Goal: Information Seeking & Learning: Learn about a topic

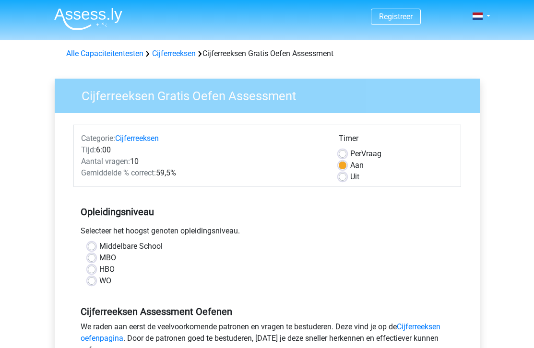
click at [99, 268] on label "HBO" at bounding box center [106, 270] width 15 height 12
click at [92, 268] on input "HBO" at bounding box center [92, 269] width 8 height 10
radio input "true"
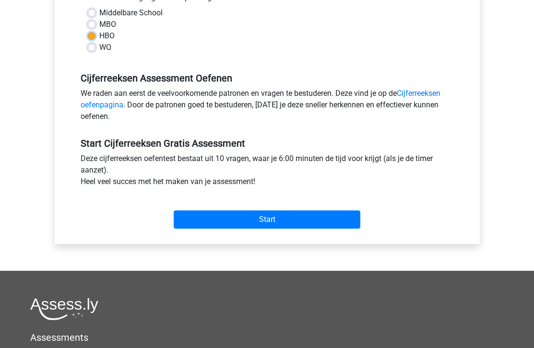
scroll to position [234, 0]
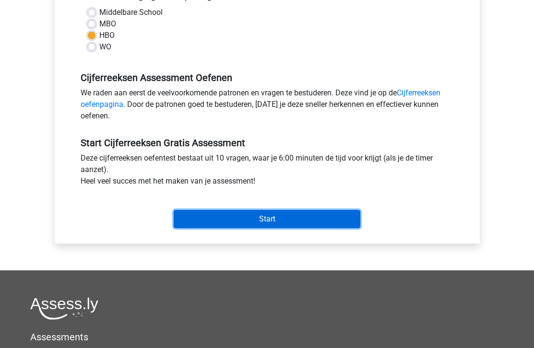
click at [262, 218] on input "Start" at bounding box center [267, 219] width 187 height 18
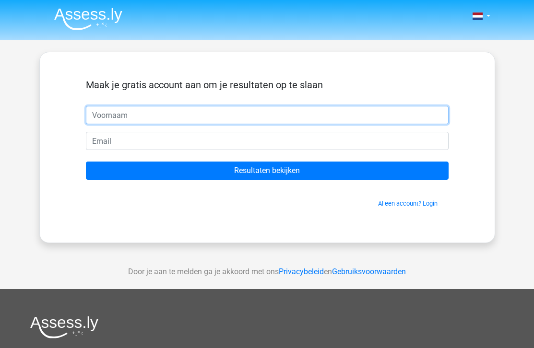
click at [86, 162] on input "Resultaten bekijken" at bounding box center [267, 171] width 363 height 18
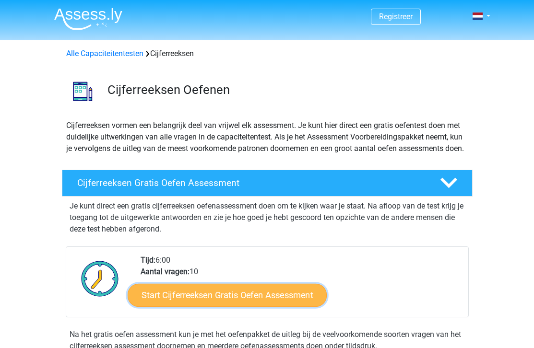
click at [228, 307] on link "Start Cijferreeksen Gratis Oefen Assessment" at bounding box center [227, 295] width 199 height 23
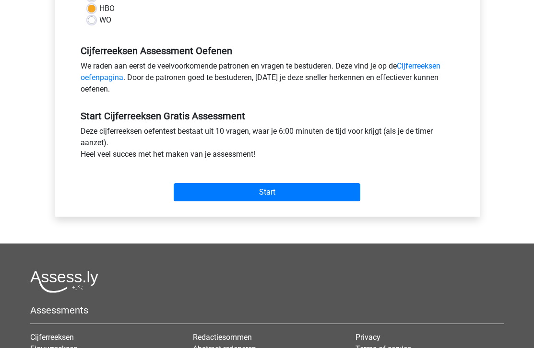
scroll to position [255, 0]
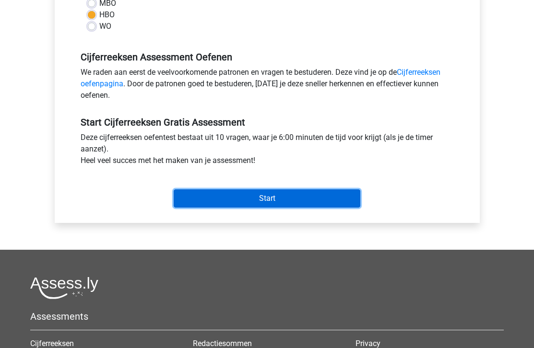
click at [239, 198] on input "Start" at bounding box center [267, 199] width 187 height 18
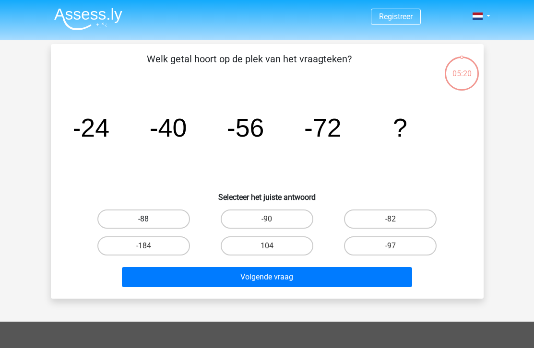
click at [137, 222] on label "-88" at bounding box center [143, 219] width 93 height 19
click at [143, 222] on input "-88" at bounding box center [146, 222] width 6 height 6
radio input "true"
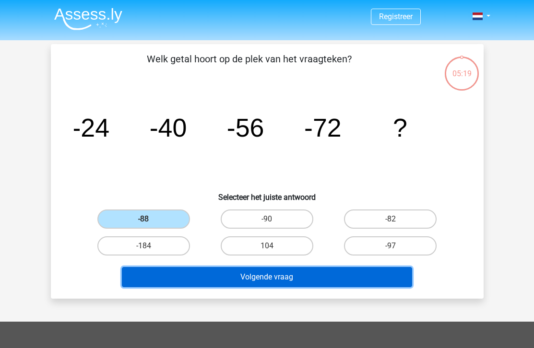
click at [202, 283] on button "Volgende vraag" at bounding box center [267, 277] width 290 height 20
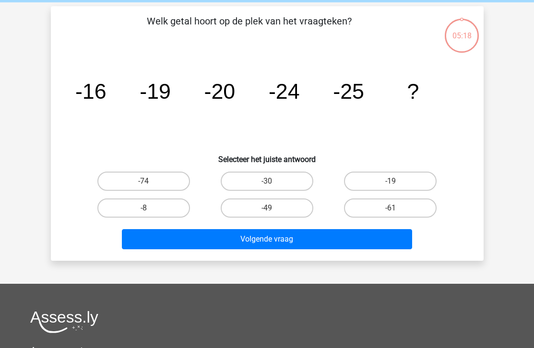
scroll to position [44, 0]
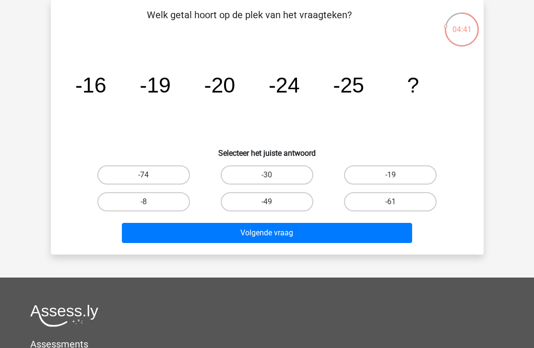
click at [459, 32] on div "04:41" at bounding box center [462, 24] width 36 height 24
click at [262, 175] on label "-30" at bounding box center [267, 175] width 93 height 19
click at [267, 175] on input "-30" at bounding box center [270, 178] width 6 height 6
radio input "true"
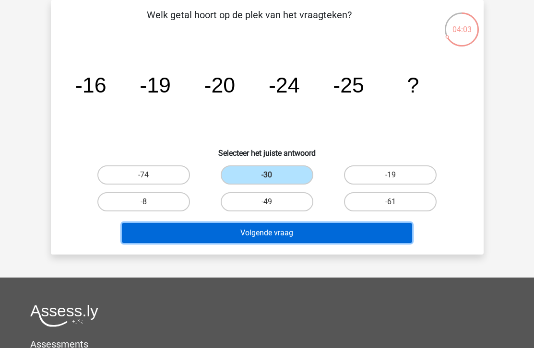
click at [260, 236] on button "Volgende vraag" at bounding box center [267, 233] width 290 height 20
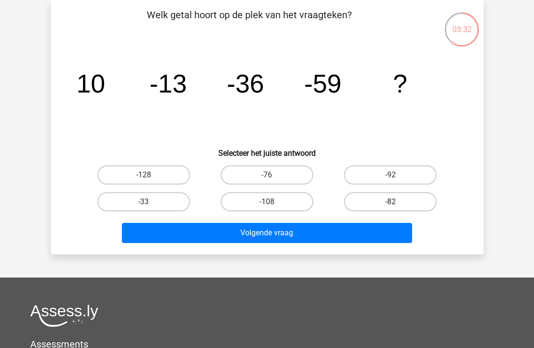
click at [396, 199] on label "-82" at bounding box center [390, 201] width 93 height 19
click at [396, 202] on input "-82" at bounding box center [394, 205] width 6 height 6
radio input "true"
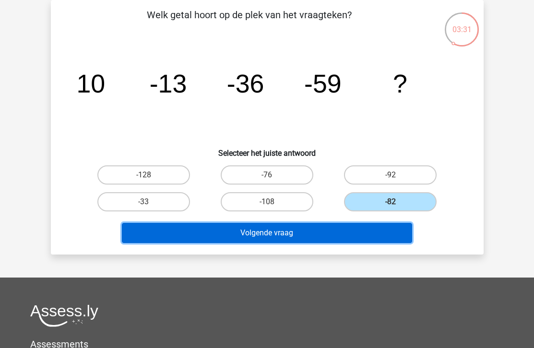
click at [367, 232] on button "Volgende vraag" at bounding box center [267, 233] width 290 height 20
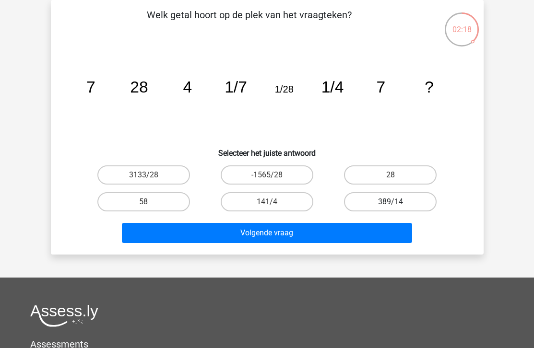
click at [378, 200] on label "389/14" at bounding box center [390, 201] width 93 height 19
click at [391, 202] on input "389/14" at bounding box center [394, 205] width 6 height 6
radio input "true"
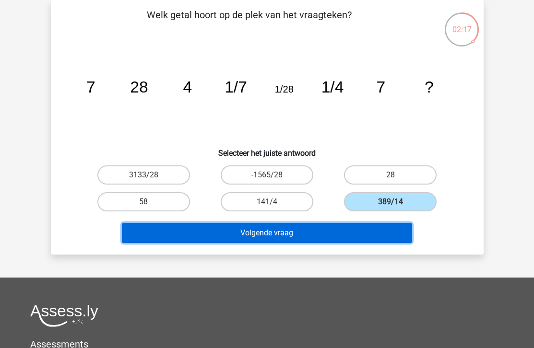
click at [363, 236] on button "Volgende vraag" at bounding box center [267, 233] width 290 height 20
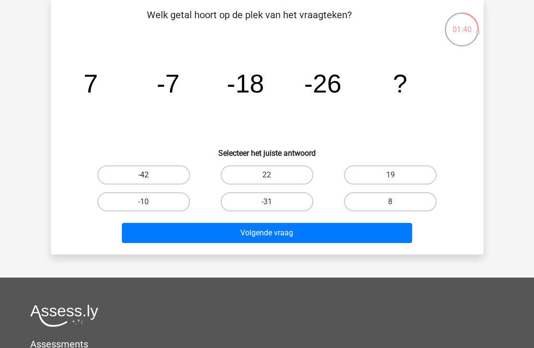
click at [169, 175] on label "-42" at bounding box center [143, 175] width 93 height 19
click at [150, 175] on input "-42" at bounding box center [146, 178] width 6 height 6
radio input "true"
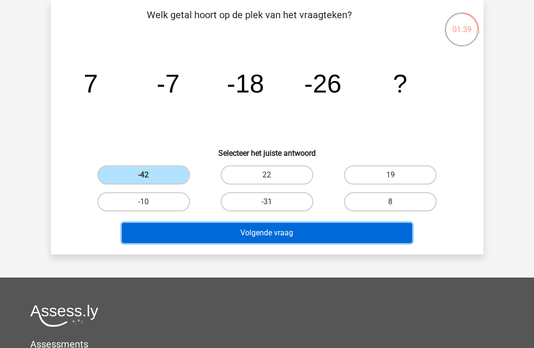
click at [226, 239] on button "Volgende vraag" at bounding box center [267, 233] width 290 height 20
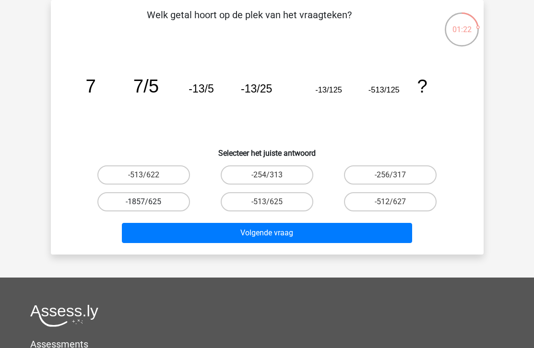
click at [156, 204] on label "-1857/625" at bounding box center [143, 201] width 93 height 19
click at [150, 204] on input "-1857/625" at bounding box center [146, 205] width 6 height 6
radio input "true"
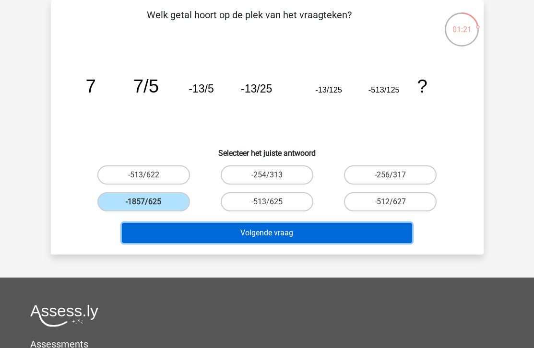
click at [200, 239] on button "Volgende vraag" at bounding box center [267, 233] width 290 height 20
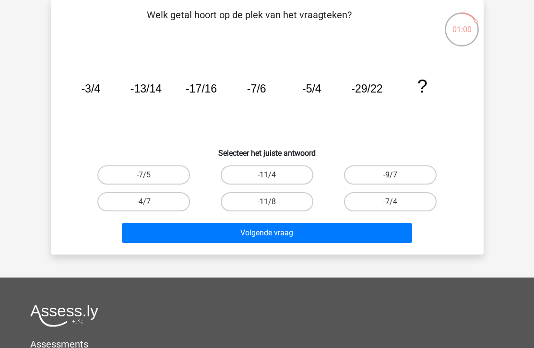
click at [395, 173] on label "-9/7" at bounding box center [390, 175] width 93 height 19
click at [395, 175] on input "-9/7" at bounding box center [394, 178] width 6 height 6
radio input "true"
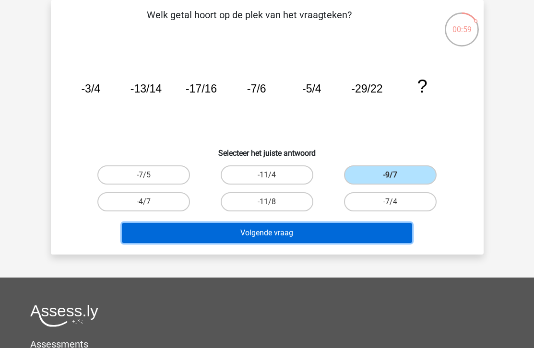
click at [345, 238] on button "Volgende vraag" at bounding box center [267, 233] width 290 height 20
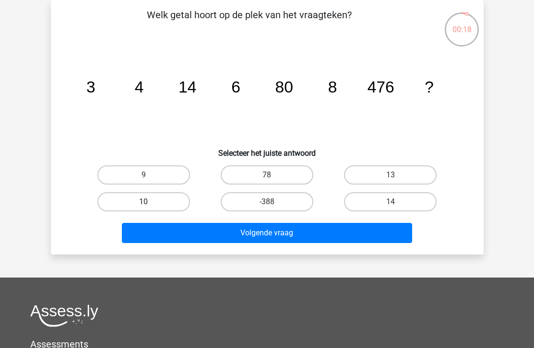
click at [165, 199] on label "10" at bounding box center [143, 201] width 93 height 19
click at [150, 202] on input "10" at bounding box center [146, 205] width 6 height 6
radio input "true"
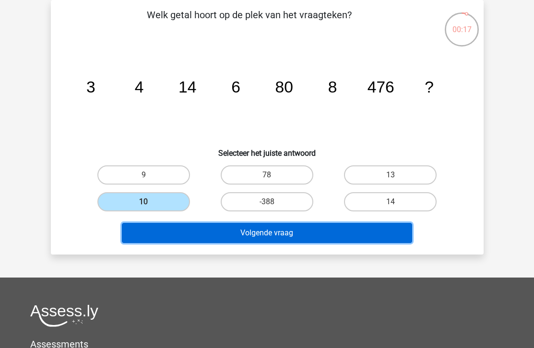
click at [217, 234] on button "Volgende vraag" at bounding box center [267, 233] width 290 height 20
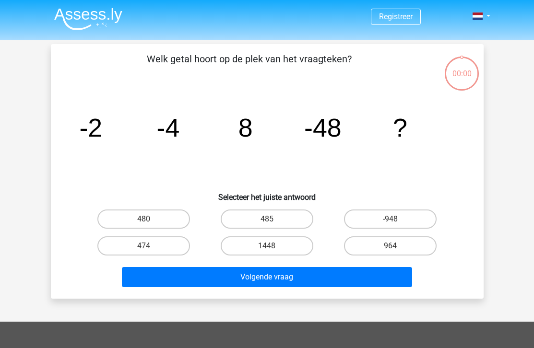
scroll to position [44, 0]
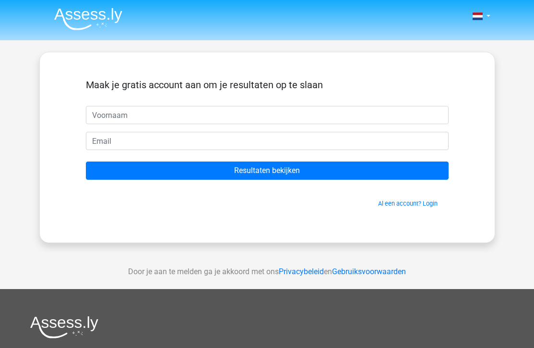
click at [171, 112] on input "text" at bounding box center [267, 115] width 363 height 18
type input "[PERSON_NAME]"
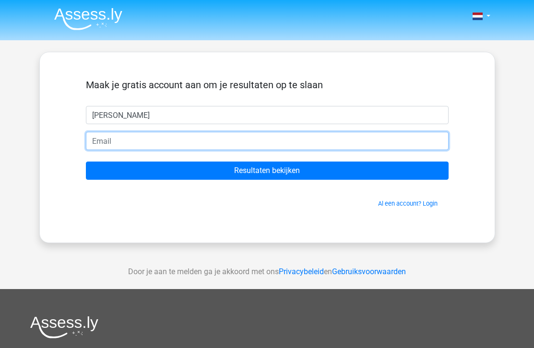
click at [102, 143] on input "email" at bounding box center [267, 141] width 363 height 18
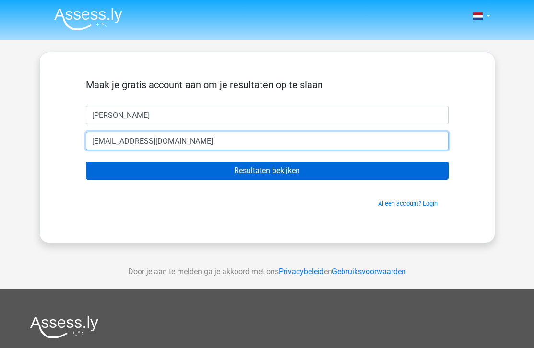
type input "[EMAIL_ADDRESS][DOMAIN_NAME]"
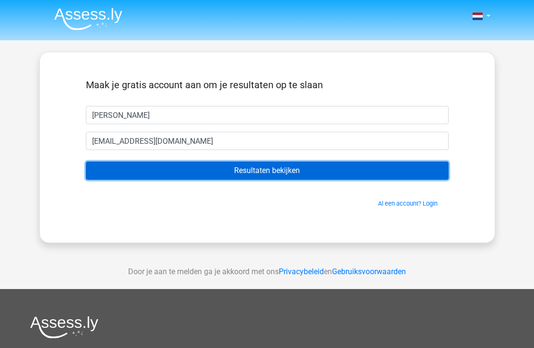
click at [157, 171] on input "Resultaten bekijken" at bounding box center [267, 171] width 363 height 18
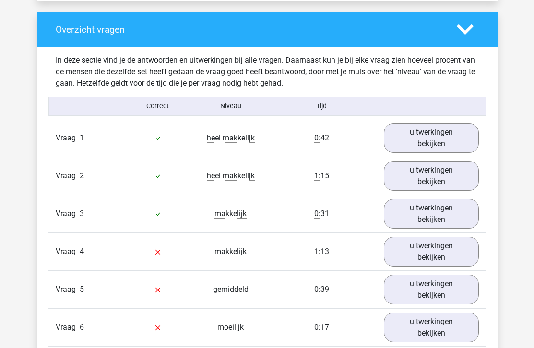
scroll to position [702, 0]
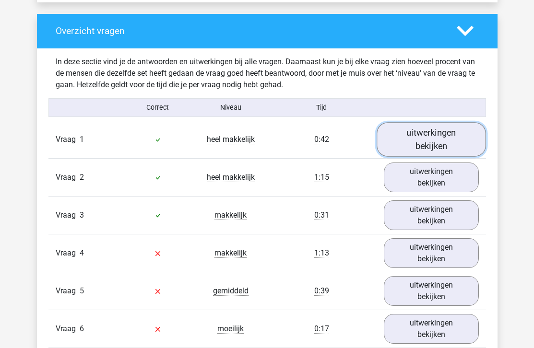
click at [438, 140] on link "uitwerkingen bekijken" at bounding box center [431, 139] width 109 height 34
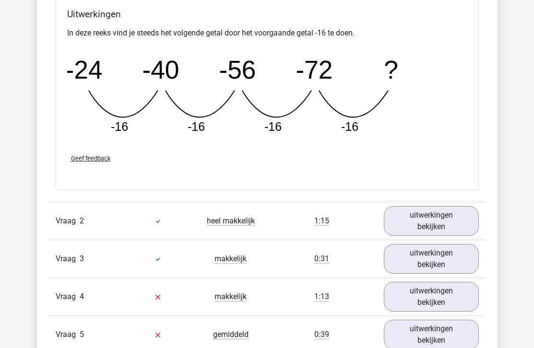
scroll to position [1076, 0]
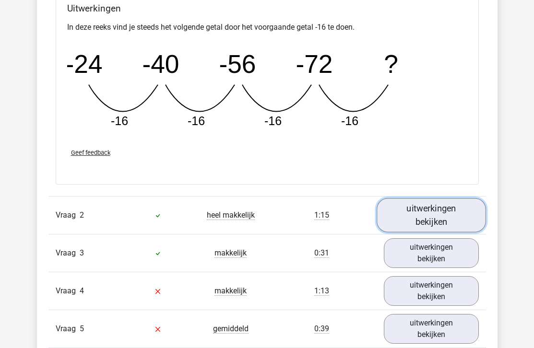
click at [426, 215] on link "uitwerkingen bekijken" at bounding box center [431, 215] width 109 height 34
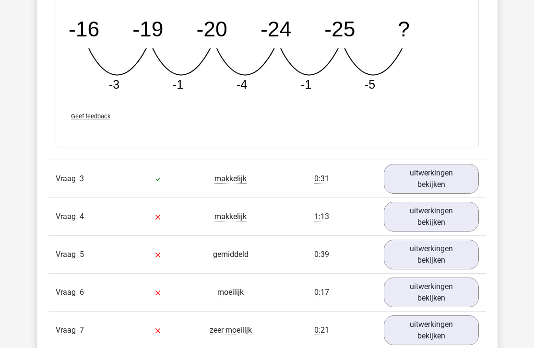
scroll to position [1585, 0]
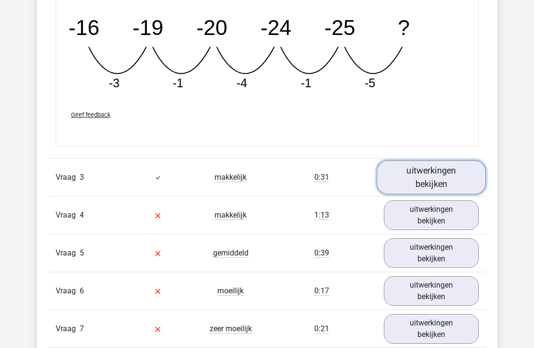
click at [426, 177] on link "uitwerkingen bekijken" at bounding box center [431, 178] width 109 height 34
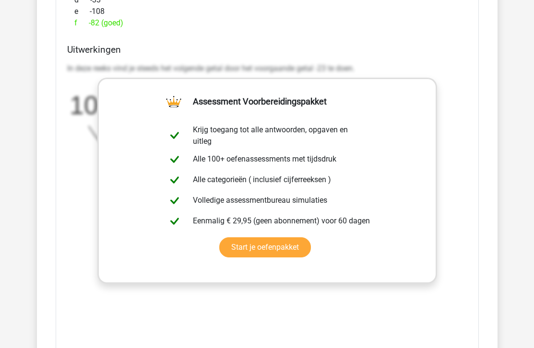
scroll to position [1965, 0]
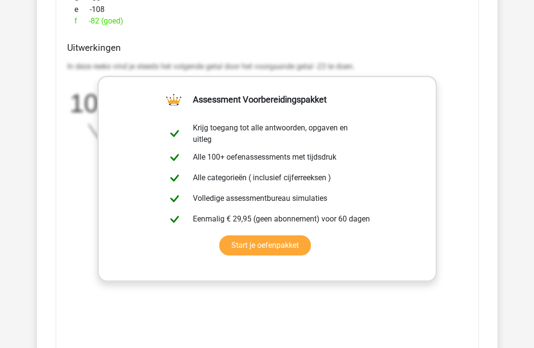
click at [442, 40] on div "Welk getal hoort op de plek van het vraagteken? image/svg+xml 10 -13 -36 -59 ? …" at bounding box center [267, 108] width 423 height 561
click at [219, 236] on link "Start je oefenpakket" at bounding box center [265, 246] width 92 height 20
